Goal: Transaction & Acquisition: Subscribe to service/newsletter

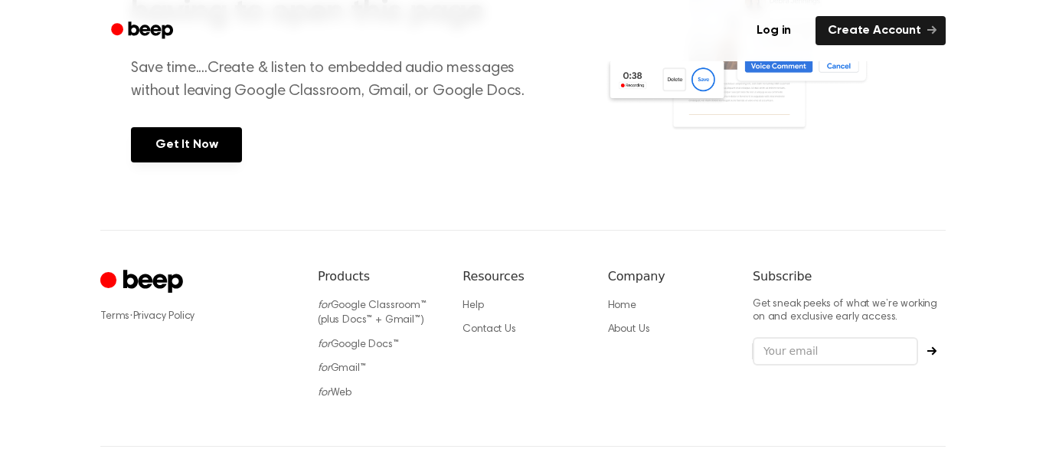
scroll to position [395, 0]
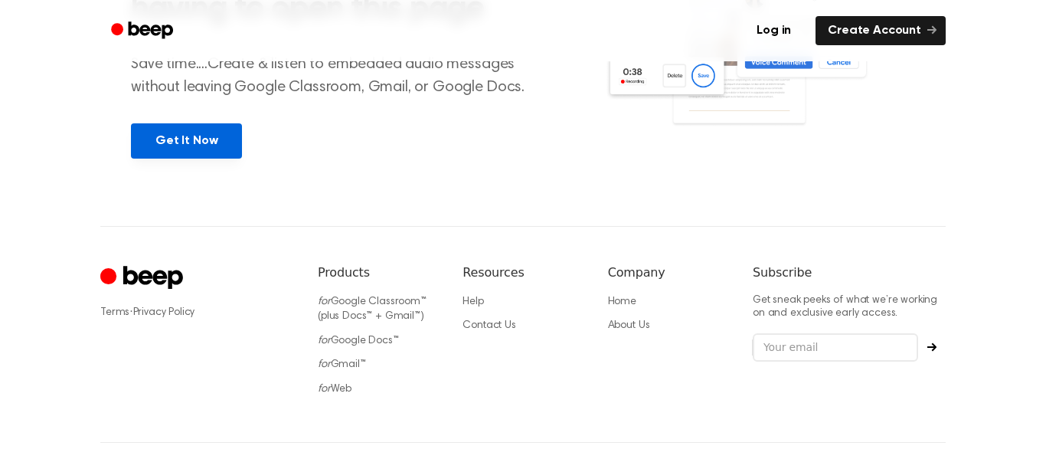
click at [201, 138] on link "Get It Now" at bounding box center [186, 140] width 111 height 35
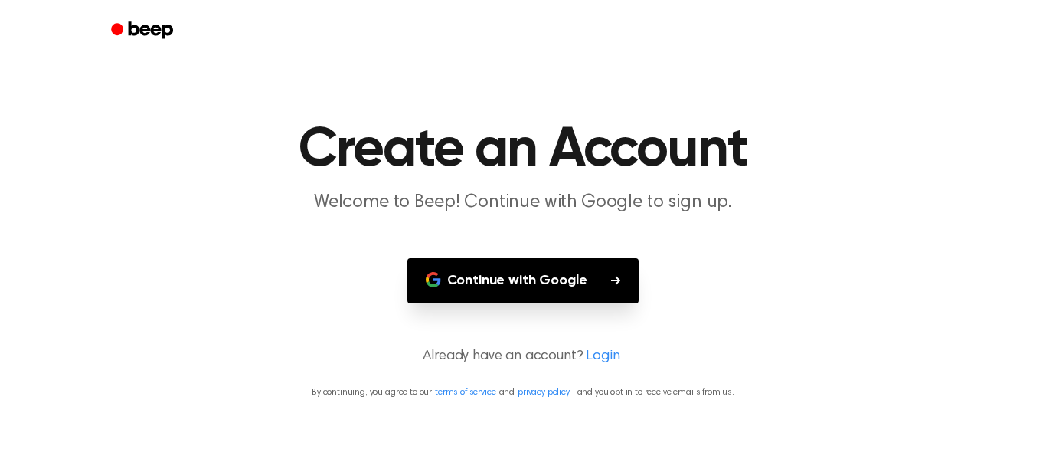
click at [530, 266] on button "Continue with Google" at bounding box center [523, 280] width 232 height 45
click at [939, 148] on header "Create an Account Welcome to Beep! Continue with Google to sign up." at bounding box center [522, 169] width 1009 height 93
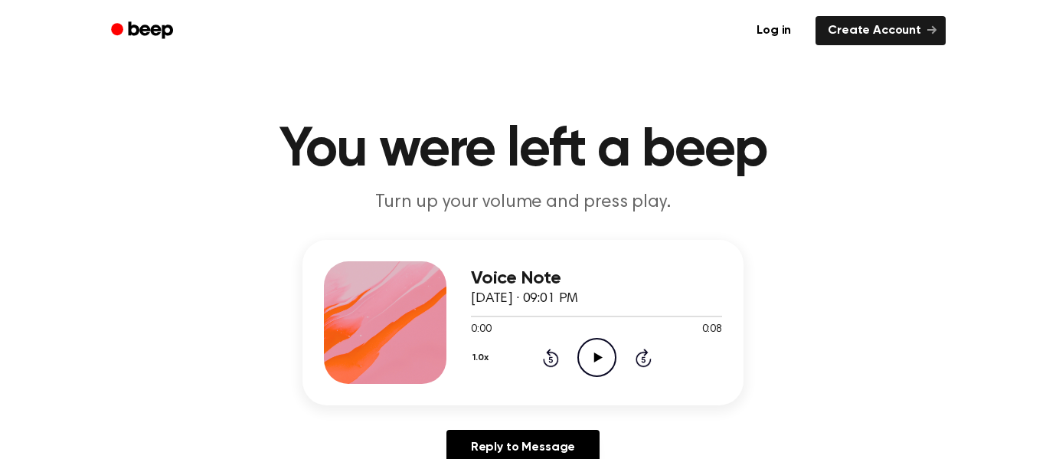
click at [596, 352] on icon "Play Audio" at bounding box center [596, 357] width 39 height 39
click at [598, 369] on icon "Play Audio" at bounding box center [596, 357] width 39 height 39
click at [589, 349] on icon "Play Audio" at bounding box center [596, 357] width 39 height 39
click at [604, 358] on icon "Play Audio" at bounding box center [596, 357] width 39 height 39
